Goal: Task Accomplishment & Management: Complete application form

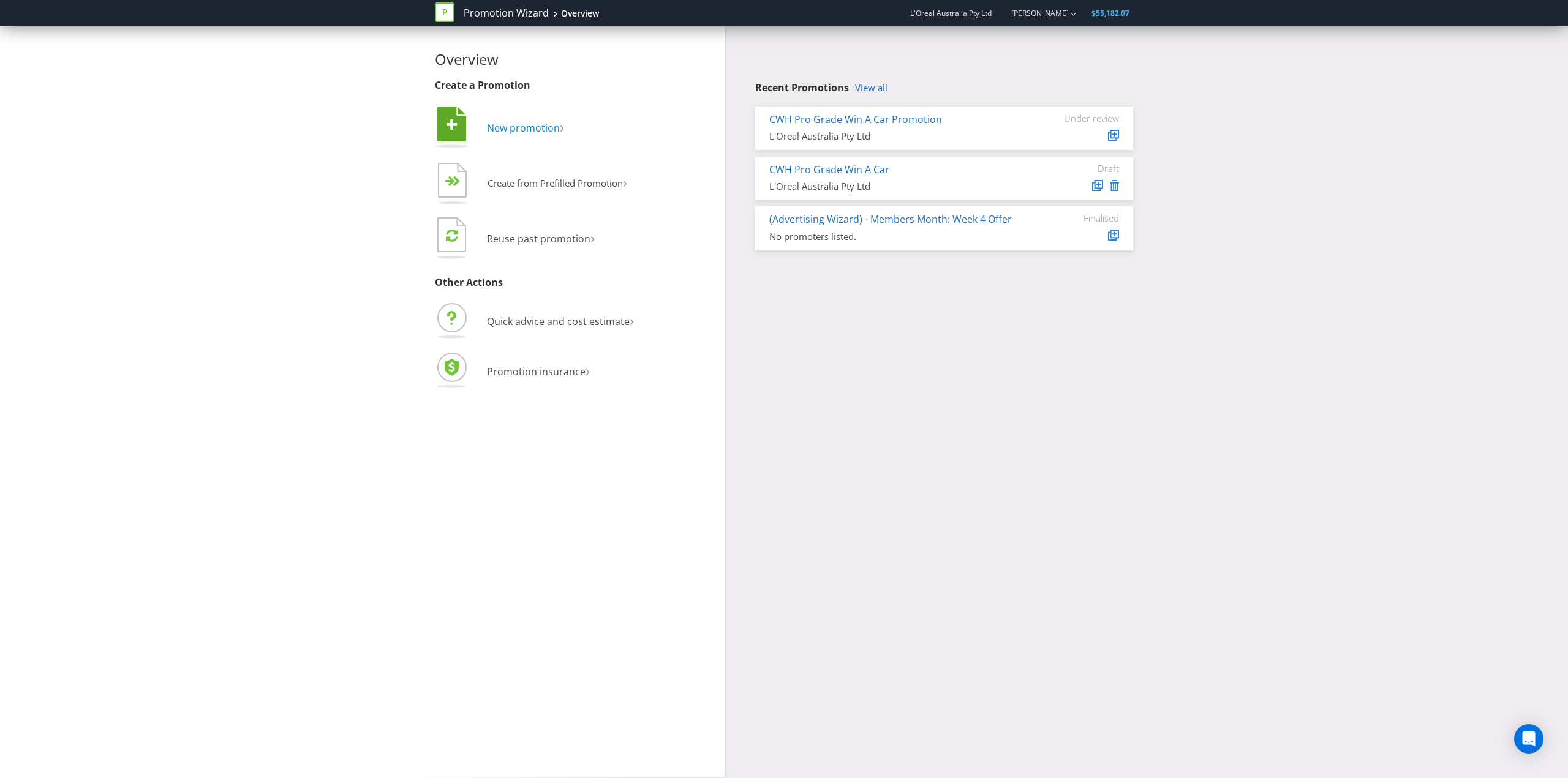
click at [527, 131] on span "New promotion" at bounding box center [524, 127] width 73 height 13
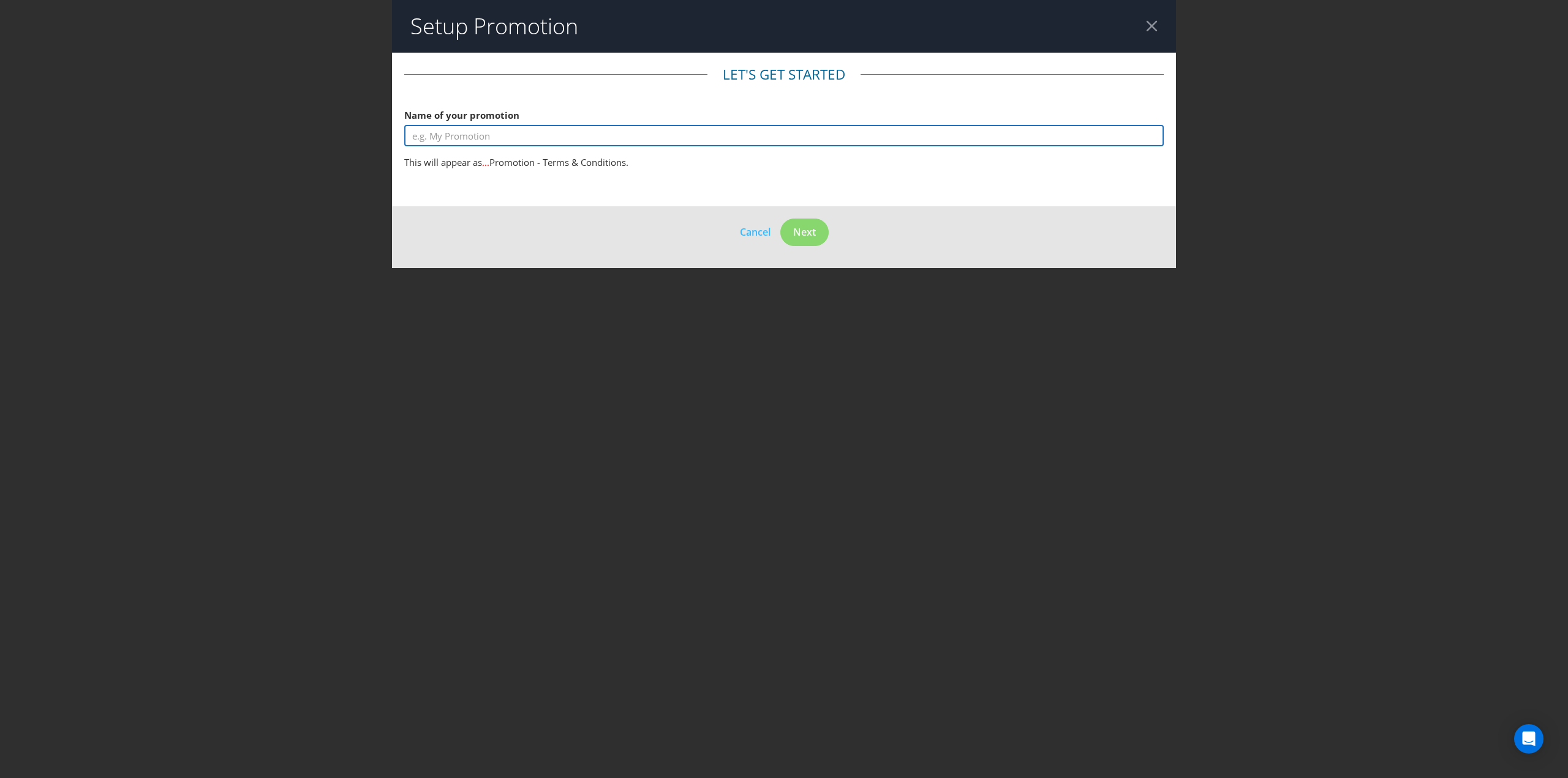
click at [526, 131] on input "text" at bounding box center [784, 136] width 759 height 21
type input "[PERSON_NAME] Facial Event"
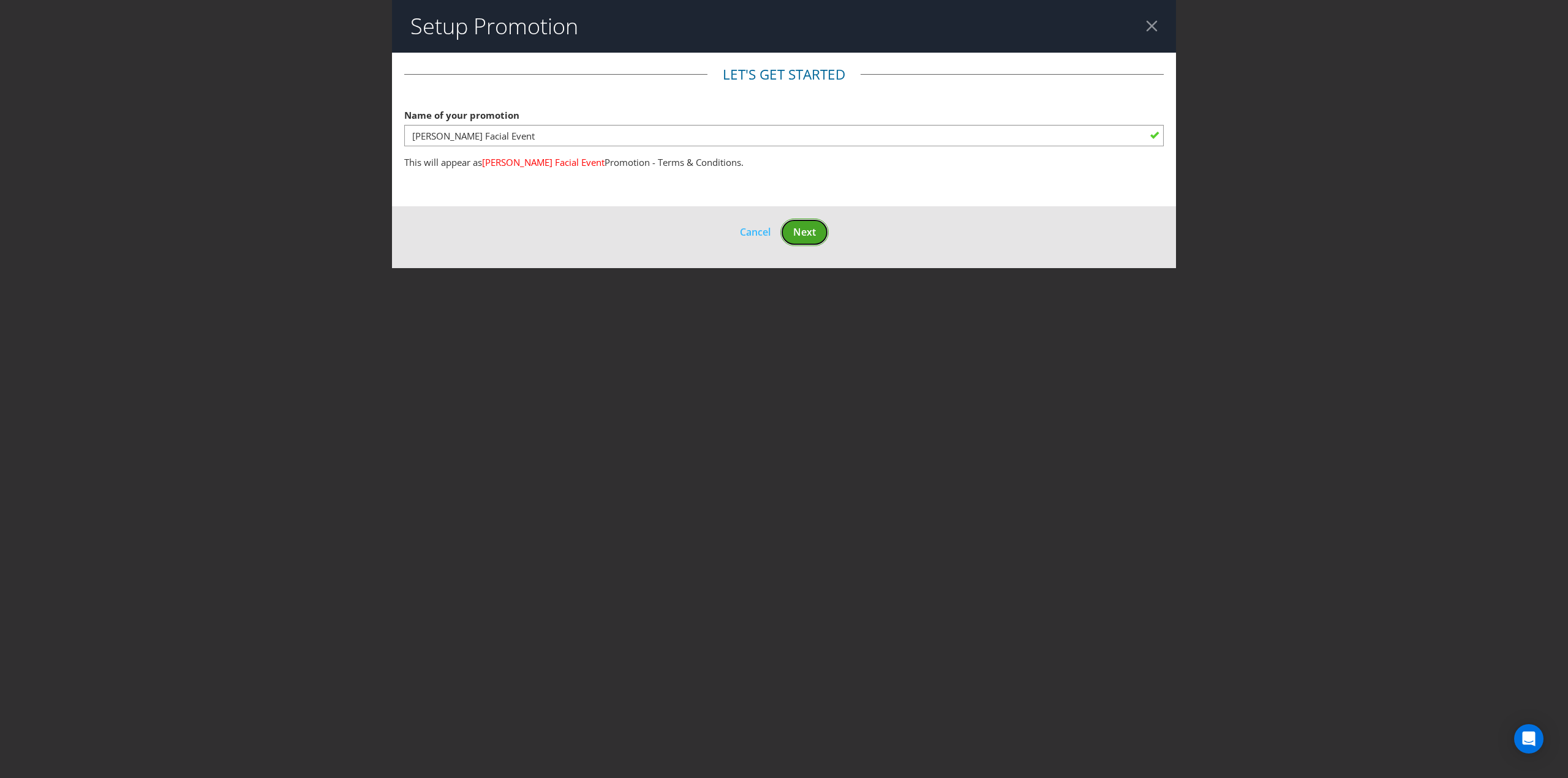
click at [810, 227] on span "Next" at bounding box center [804, 232] width 23 height 13
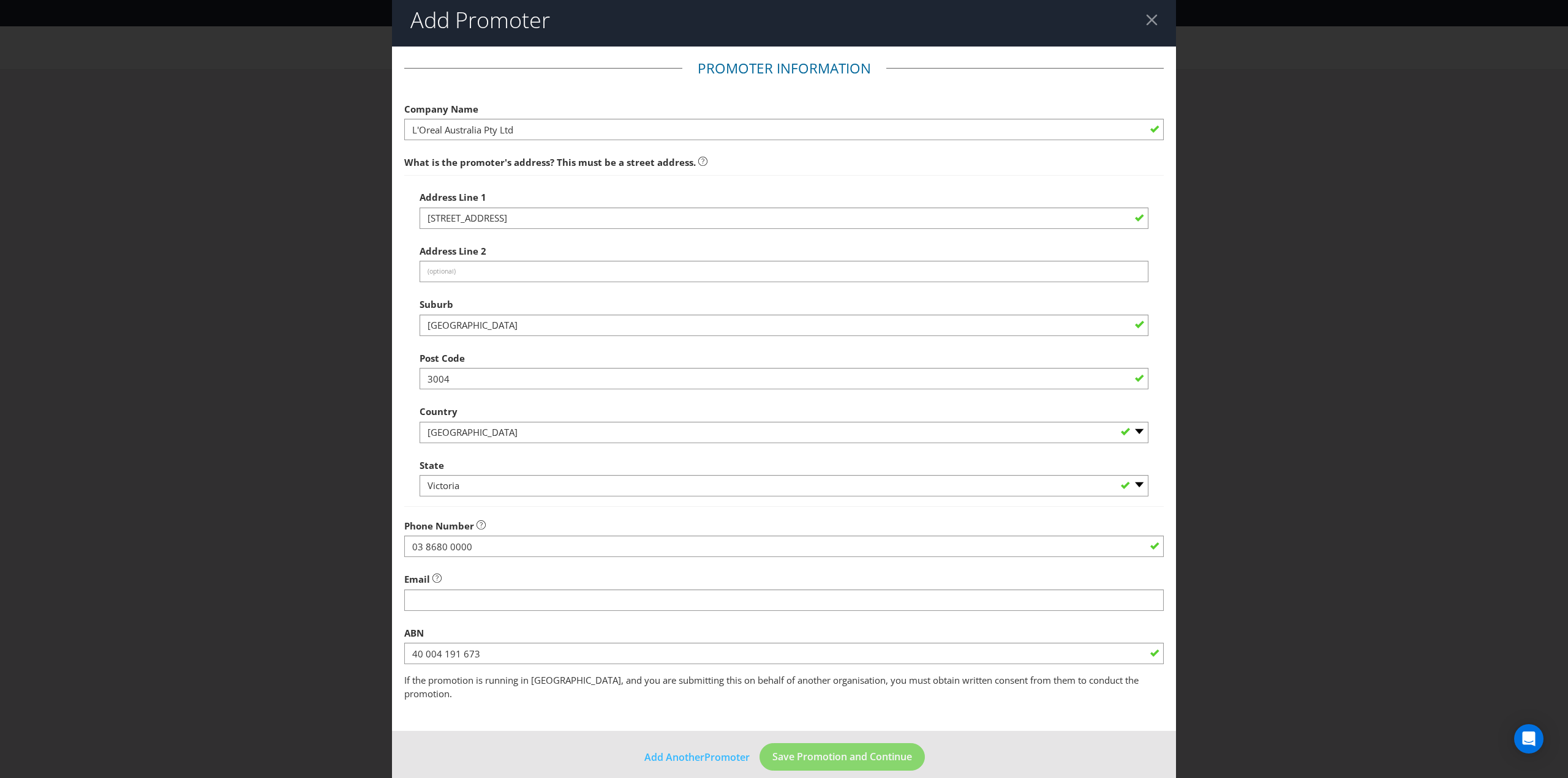
scroll to position [8, 0]
click at [1150, 25] on header "Add Promoter" at bounding box center [784, 18] width 784 height 53
click at [1133, 19] on header "Add Promoter" at bounding box center [784, 18] width 784 height 53
click at [1146, 19] on div at bounding box center [1152, 18] width 12 height 12
